Goal: Complete application form

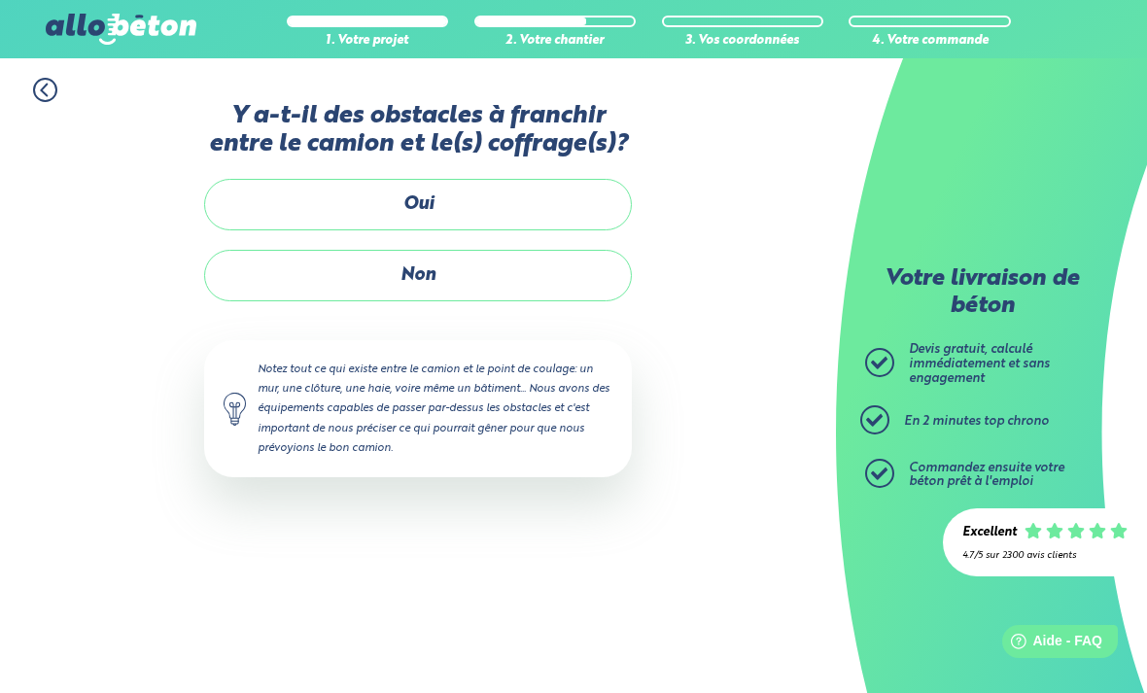
click at [473, 275] on label "Non" at bounding box center [418, 276] width 428 height 52
click at [0, 0] on input "Non" at bounding box center [0, 0] width 0 height 0
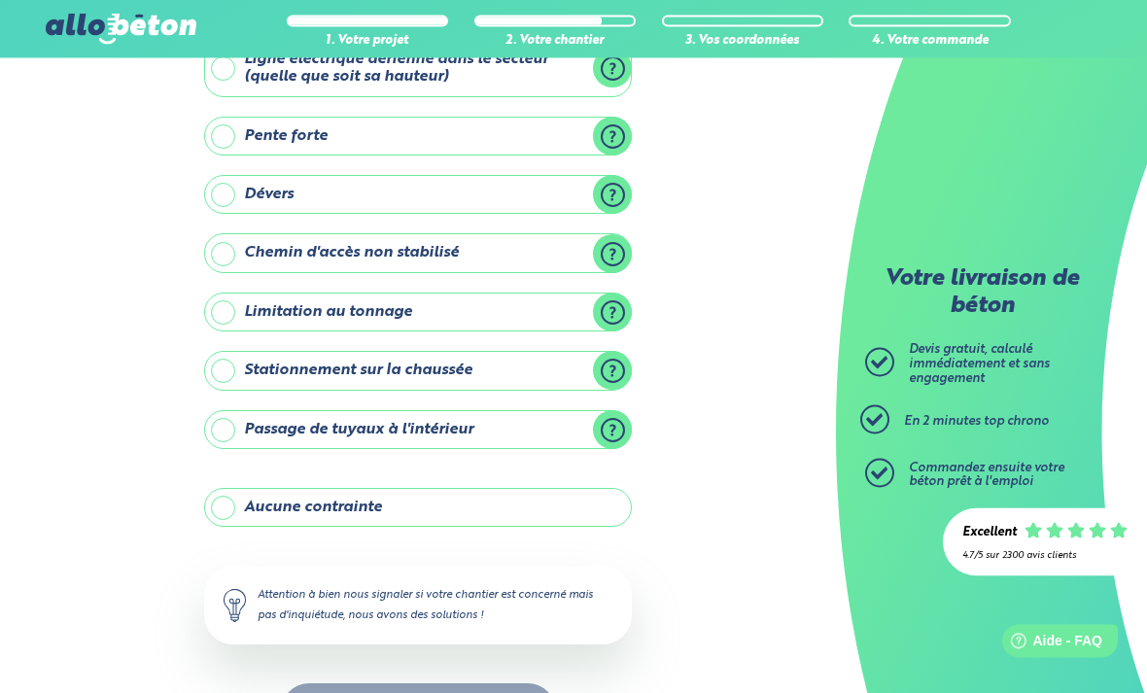
scroll to position [141, 0]
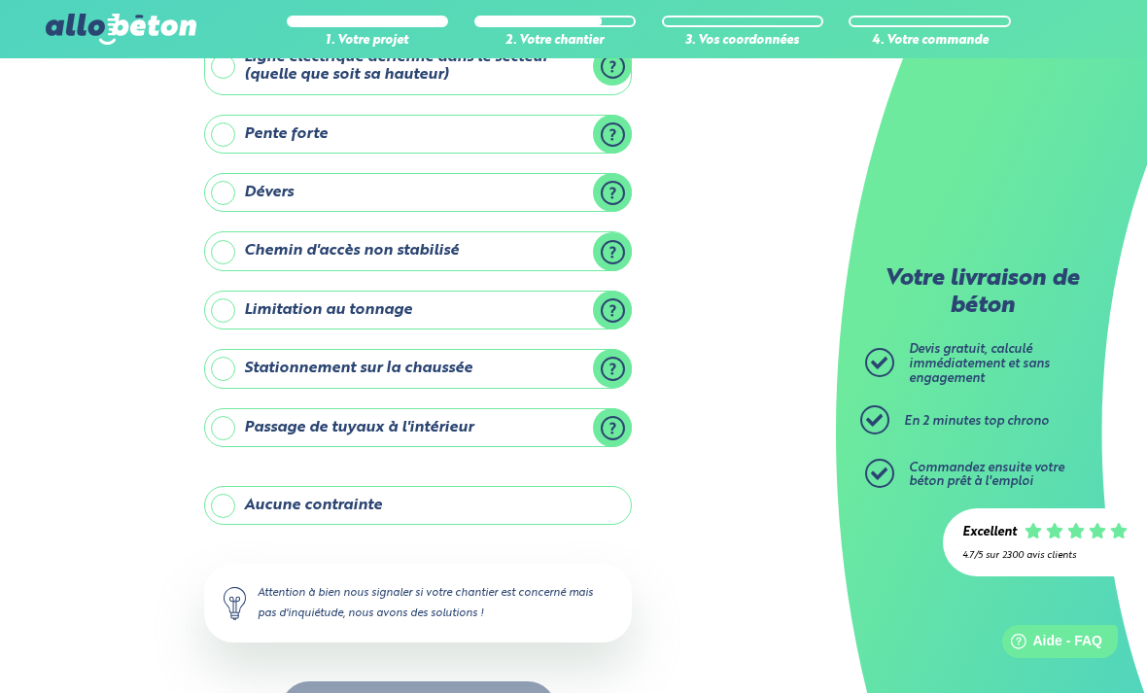
click at [229, 369] on label "Stationnement sur la chaussée" at bounding box center [418, 368] width 428 height 39
click at [0, 0] on input "Stationnement sur la chaussée" at bounding box center [0, 0] width 0 height 0
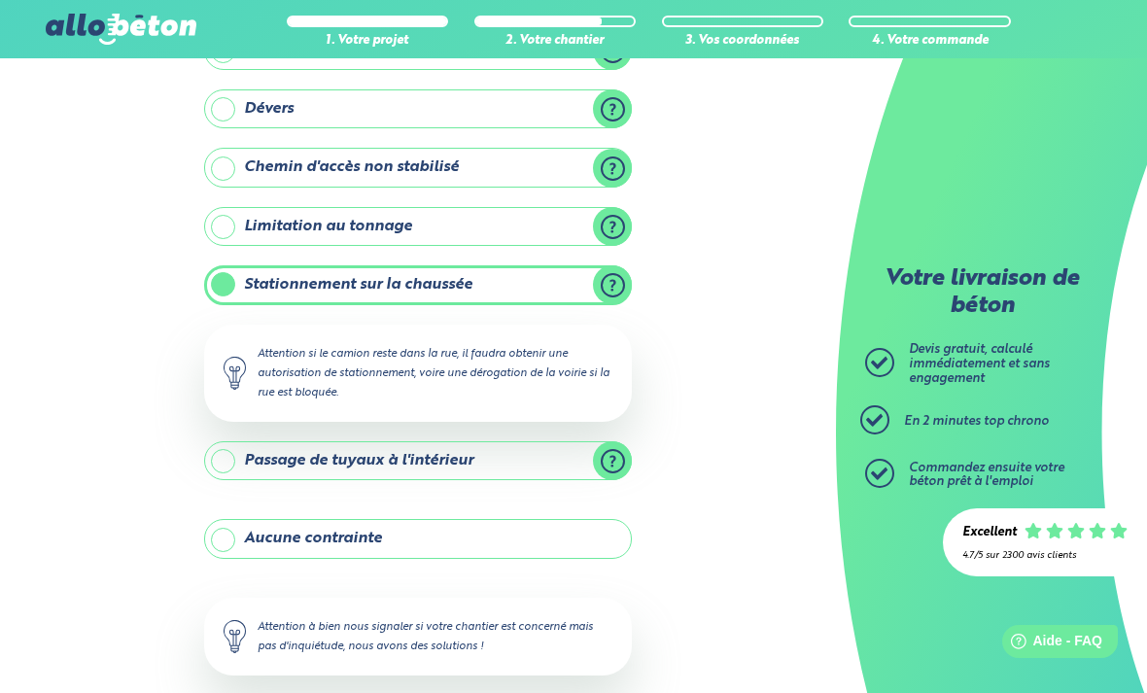
scroll to position [258, 0]
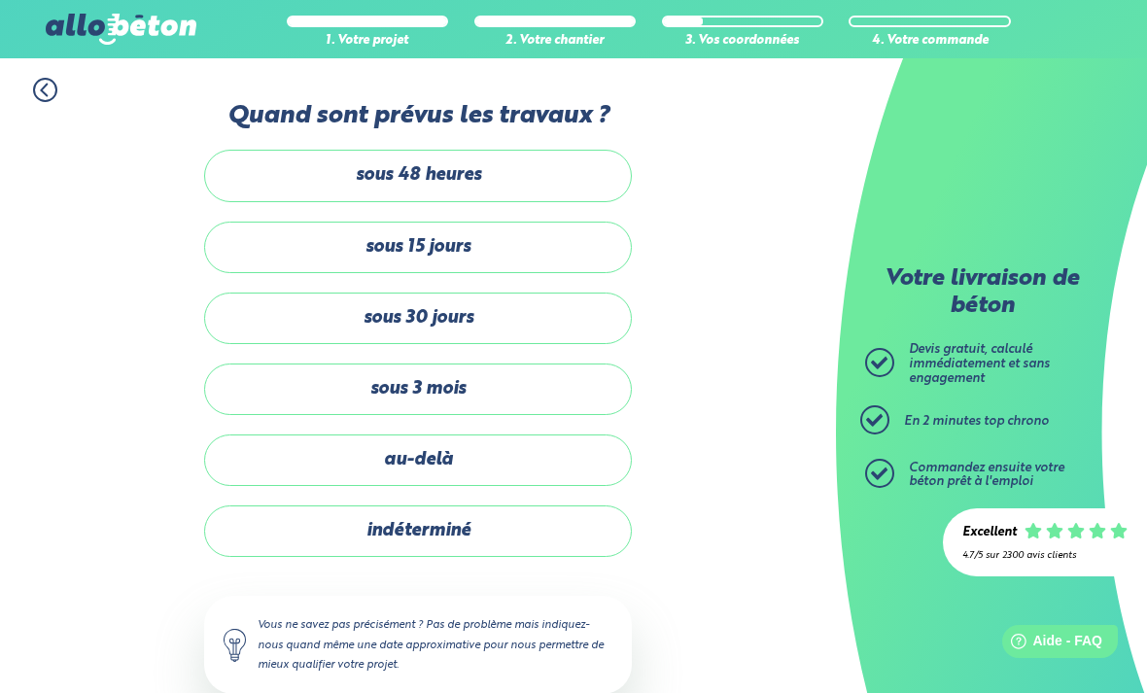
click at [496, 320] on label "sous 30 jours" at bounding box center [418, 319] width 428 height 52
click at [0, 0] on input "sous 30 jours" at bounding box center [0, 0] width 0 height 0
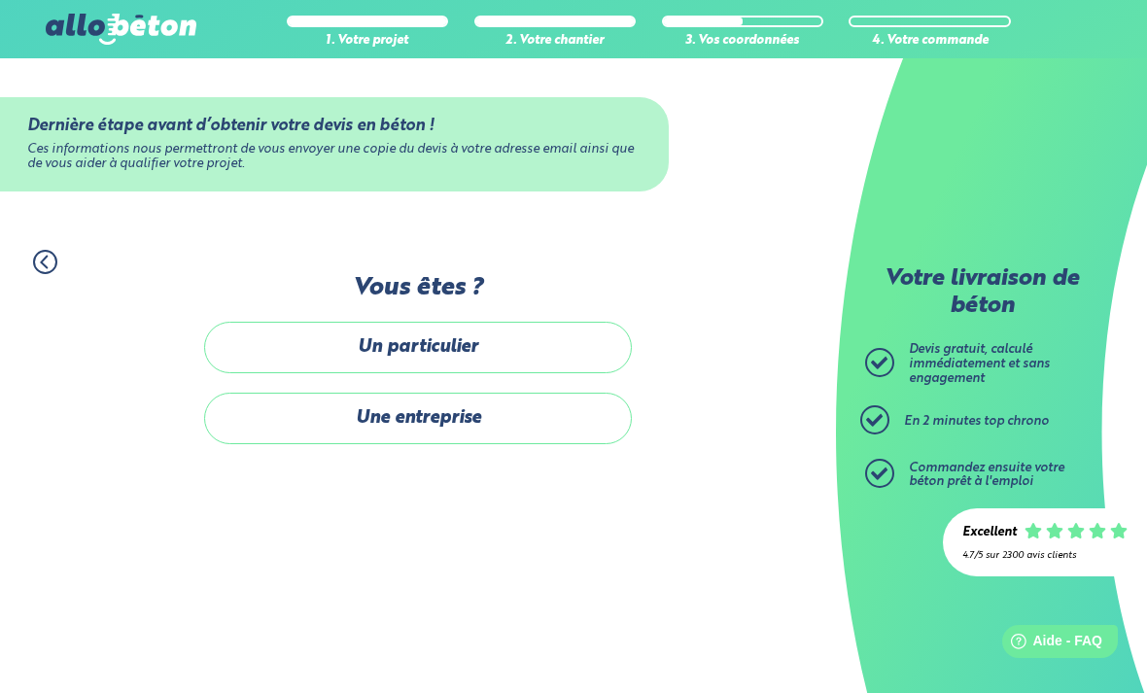
click at [488, 350] on label "Un particulier" at bounding box center [418, 348] width 428 height 52
click at [0, 0] on input "Un particulier" at bounding box center [0, 0] width 0 height 0
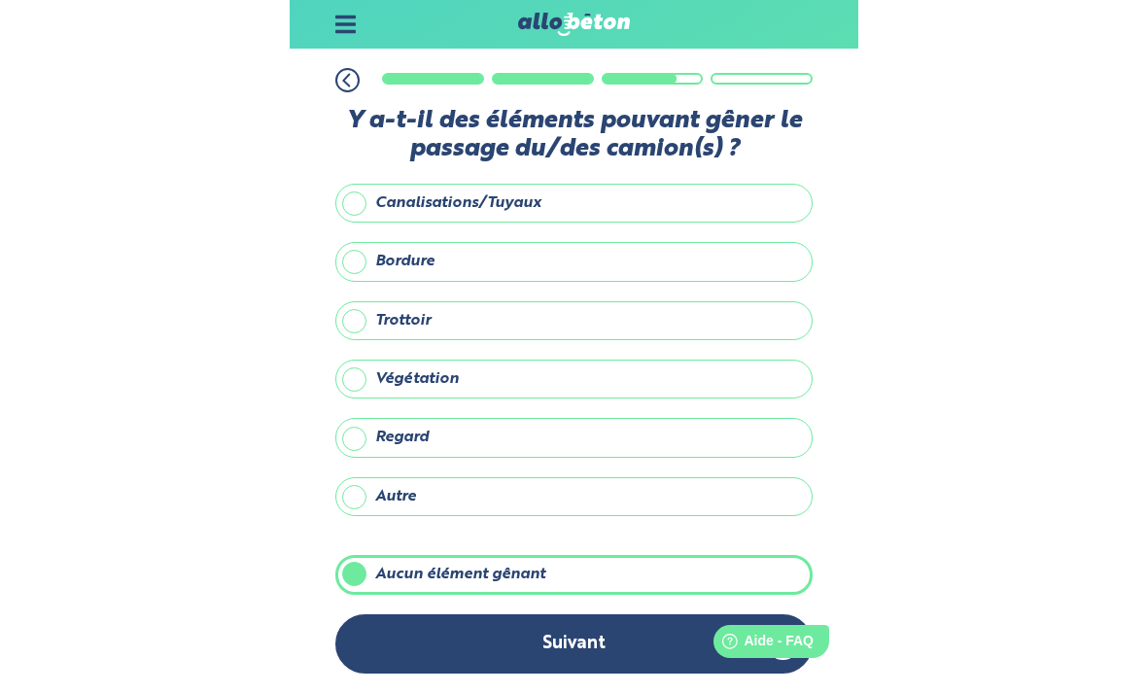
scroll to position [62, 0]
